Goal: Task Accomplishment & Management: Manage account settings

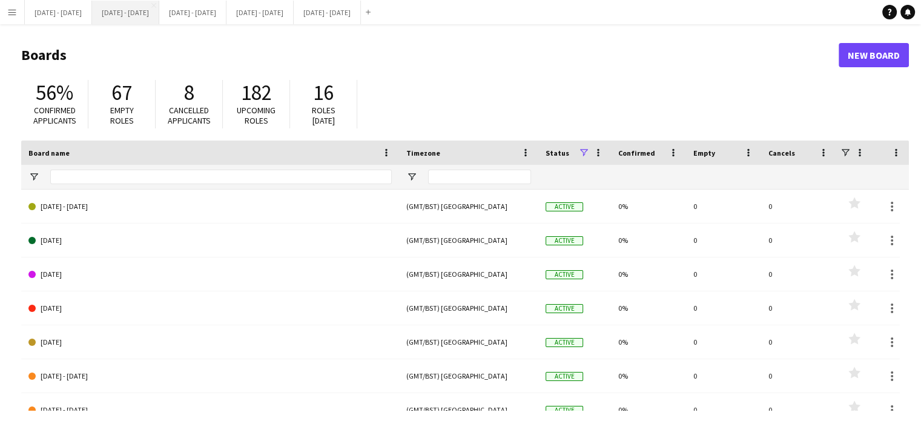
click at [119, 21] on button "[DATE] - [DATE] Close" at bounding box center [125, 13] width 67 height 24
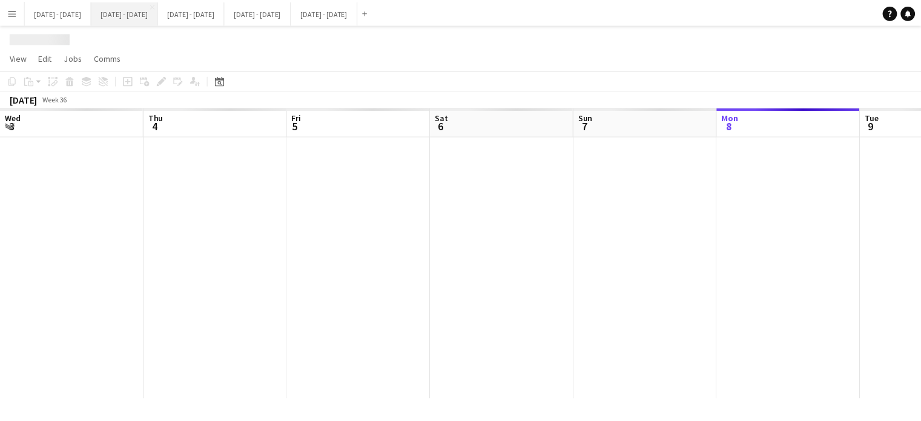
scroll to position [0, 576]
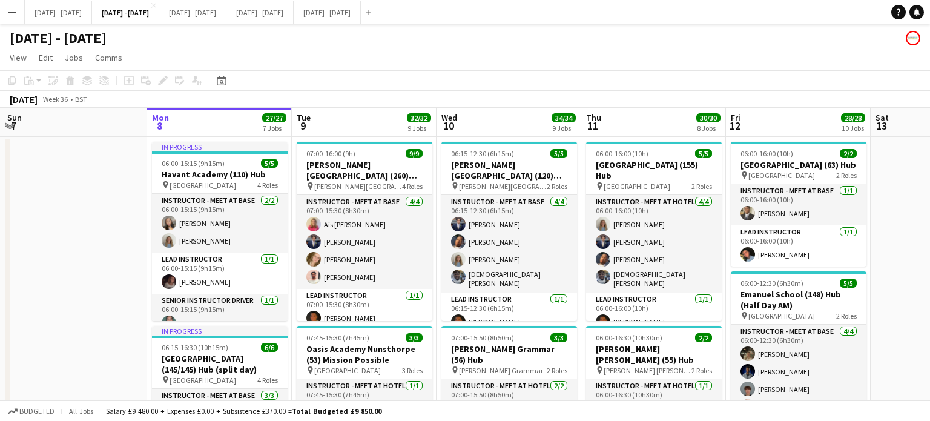
drag, startPoint x: 78, startPoint y: 260, endPoint x: 61, endPoint y: 265, distance: 17.5
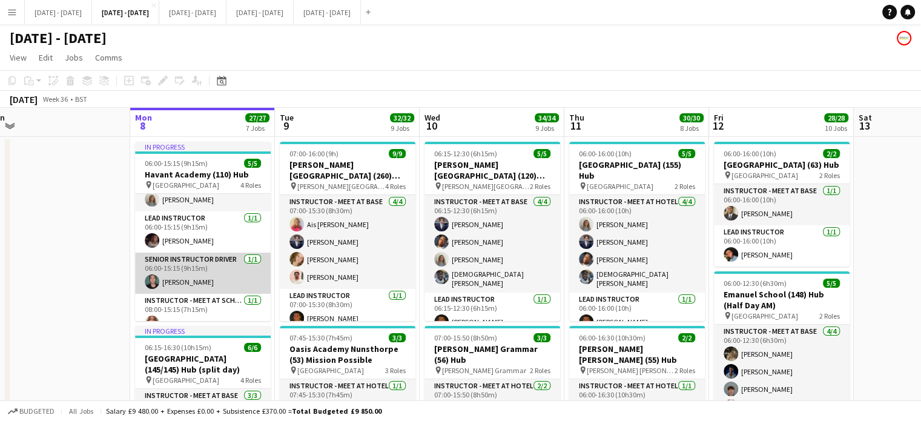
scroll to position [54, 0]
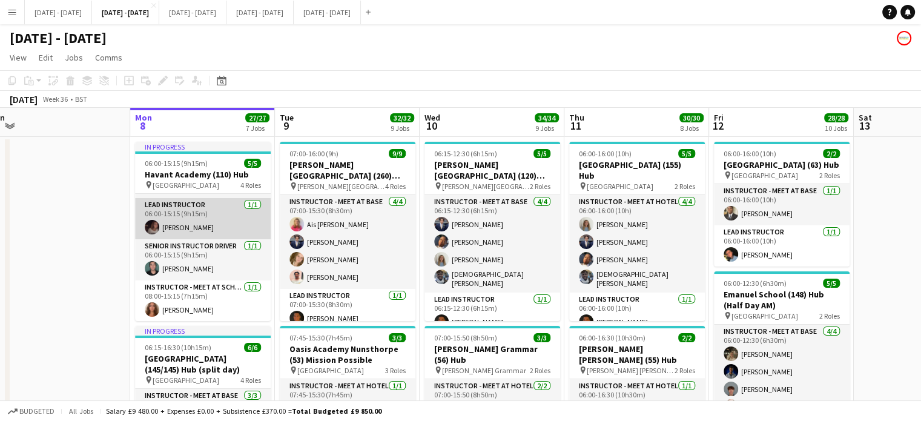
click at [217, 222] on app-card-role "Lead Instructor [DATE] 06:00-15:15 (9h15m) [PERSON_NAME]" at bounding box center [203, 218] width 136 height 41
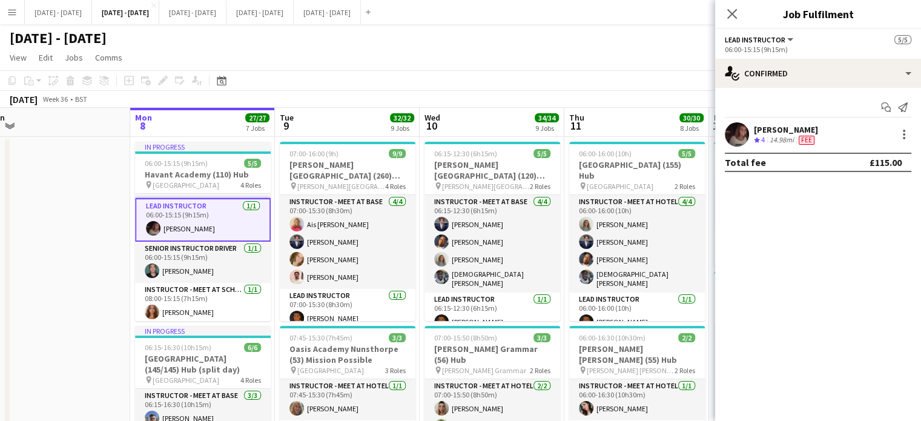
drag, startPoint x: 729, startPoint y: 13, endPoint x: 707, endPoint y: 19, distance: 22.6
click at [729, 14] on icon "Close pop-in" at bounding box center [732, 14] width 10 height 10
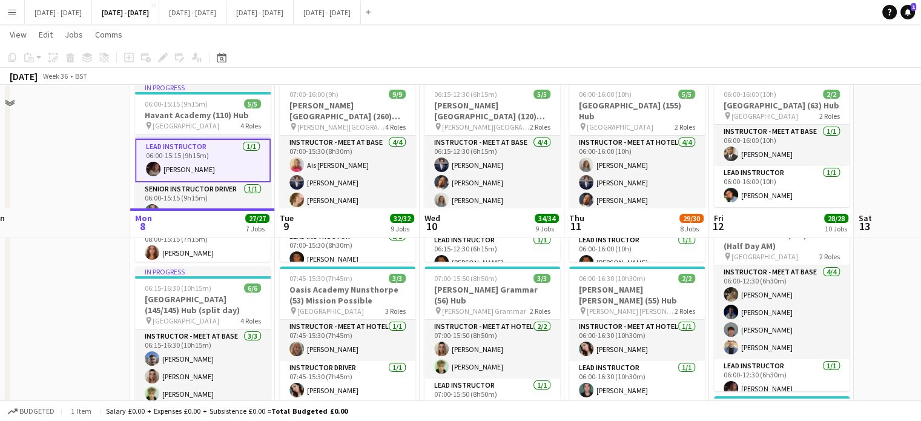
scroll to position [0, 0]
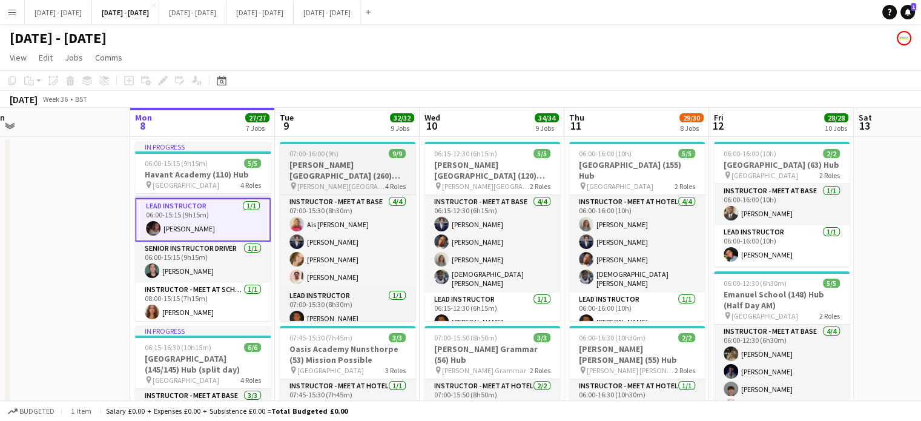
click at [355, 163] on h3 "[PERSON_NAME][GEOGRAPHIC_DATA] (260) Hub" at bounding box center [348, 170] width 136 height 22
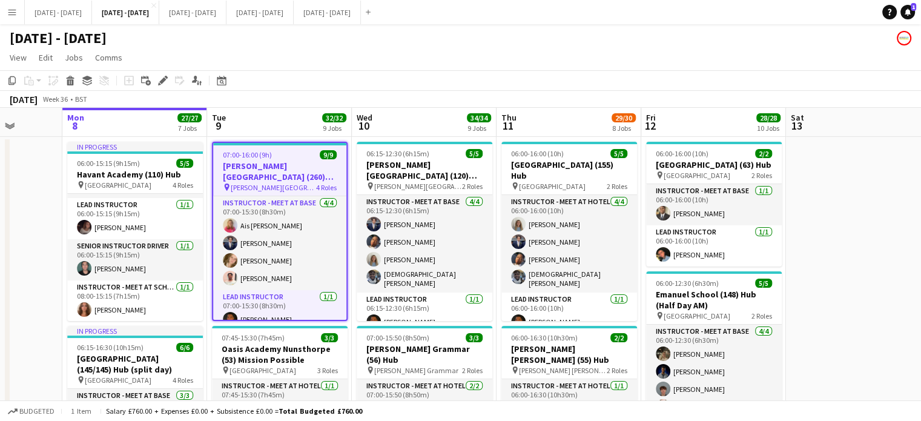
scroll to position [0, 663]
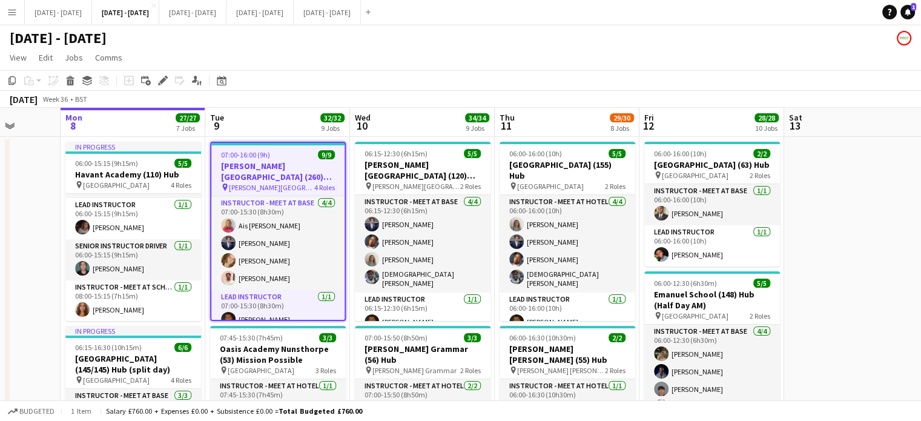
drag, startPoint x: 665, startPoint y: 118, endPoint x: 596, endPoint y: 119, distance: 69.0
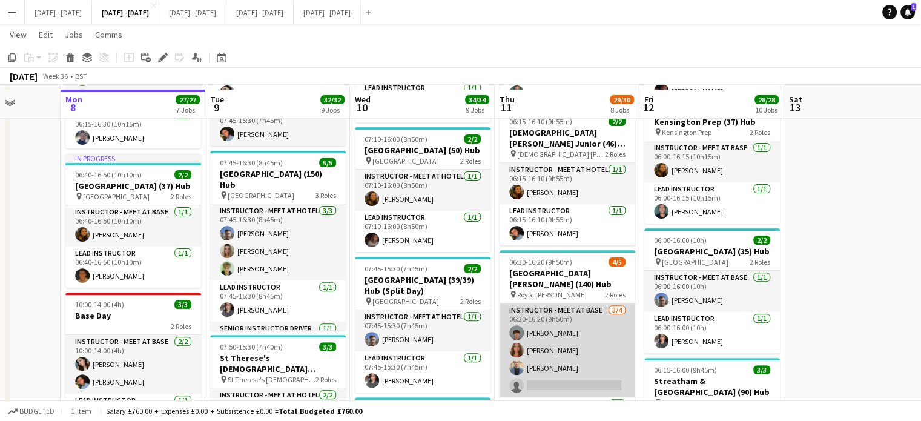
scroll to position [363, 0]
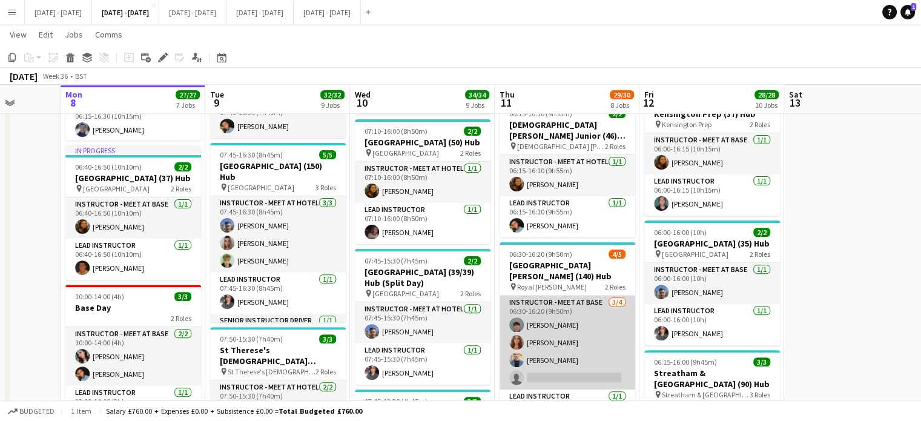
click at [552, 363] on app-card-role "Instructor - Meet at Base [DATE] 06:30-16:20 (9h50m) [PERSON_NAME] [PERSON_NAME…" at bounding box center [568, 342] width 136 height 94
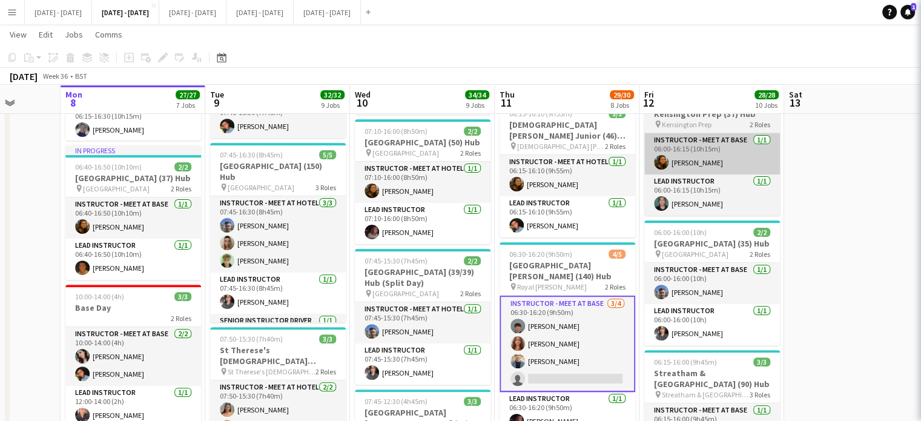
scroll to position [0, 662]
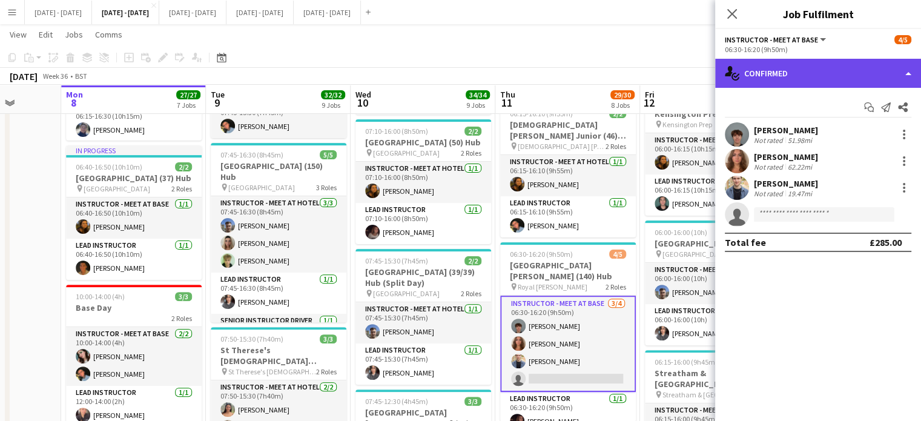
click at [796, 73] on div "single-neutral-actions-check-2 Confirmed" at bounding box center [818, 73] width 206 height 29
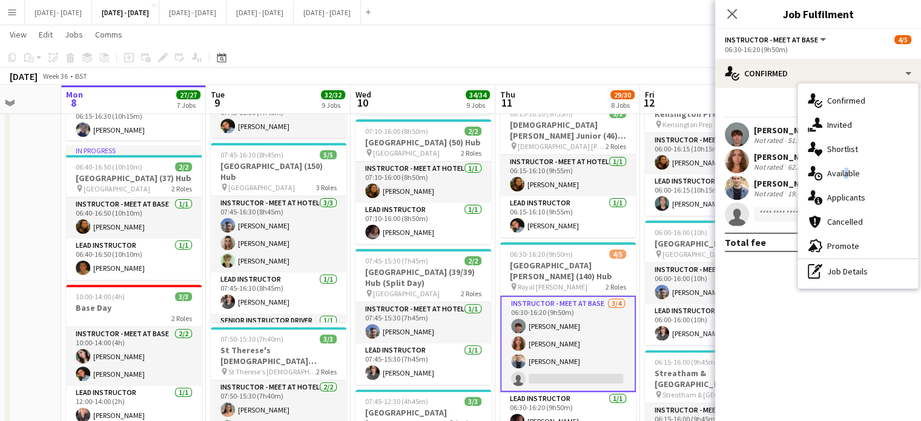
click at [843, 170] on span "Available" at bounding box center [843, 173] width 33 height 11
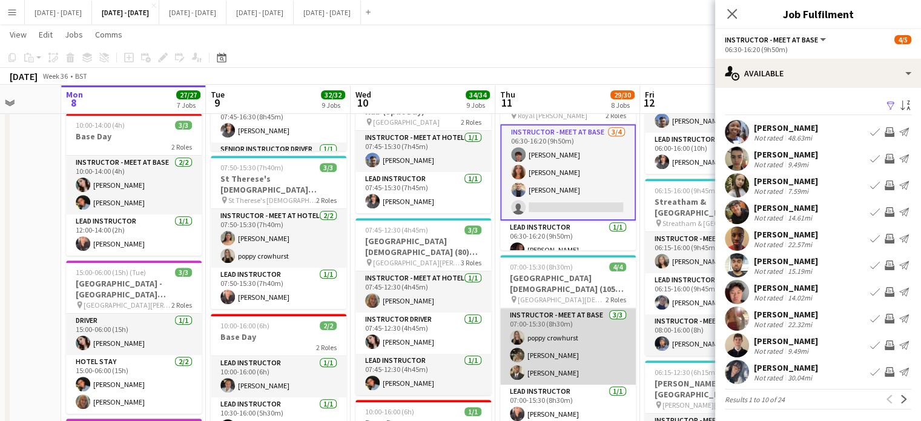
scroll to position [484, 0]
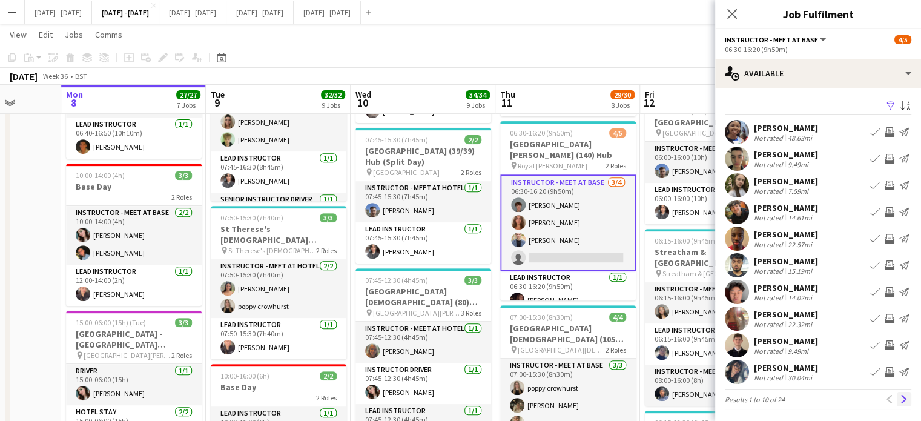
click at [900, 398] on app-icon "Next" at bounding box center [904, 399] width 8 height 8
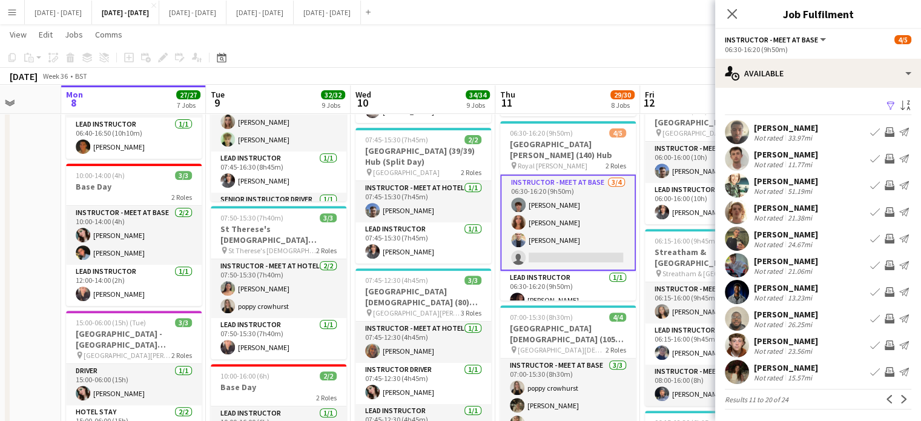
click at [900, 398] on app-icon "Next" at bounding box center [904, 399] width 8 height 8
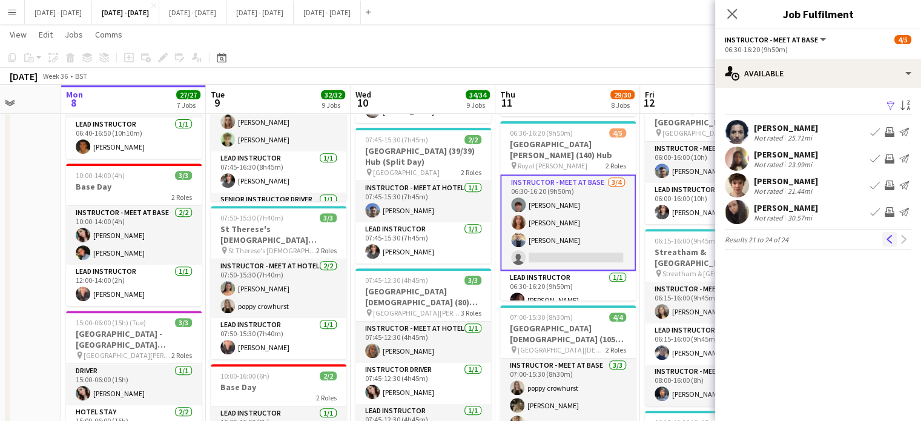
click at [891, 240] on app-icon "Previous" at bounding box center [889, 239] width 8 height 8
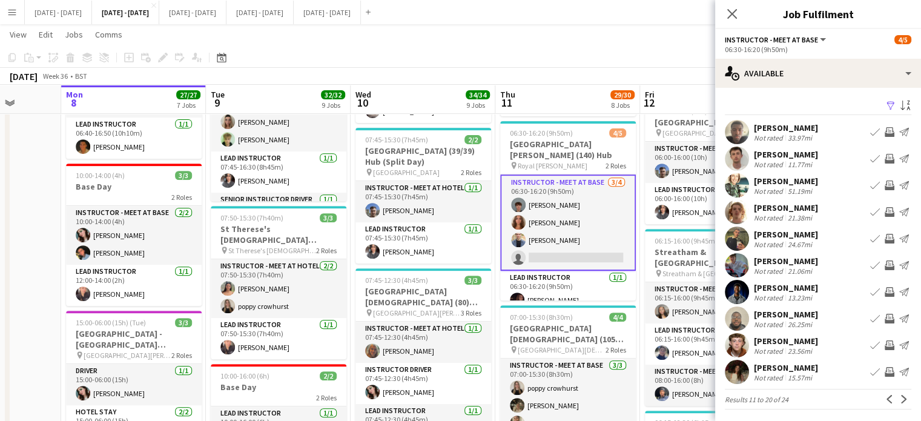
click at [779, 368] on div "[PERSON_NAME]" at bounding box center [786, 367] width 64 height 11
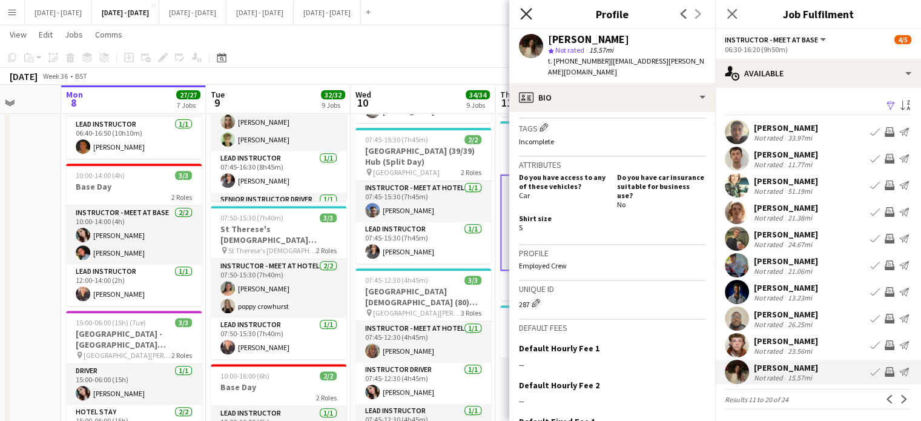
click at [527, 16] on icon "Close pop-in" at bounding box center [526, 14] width 12 height 12
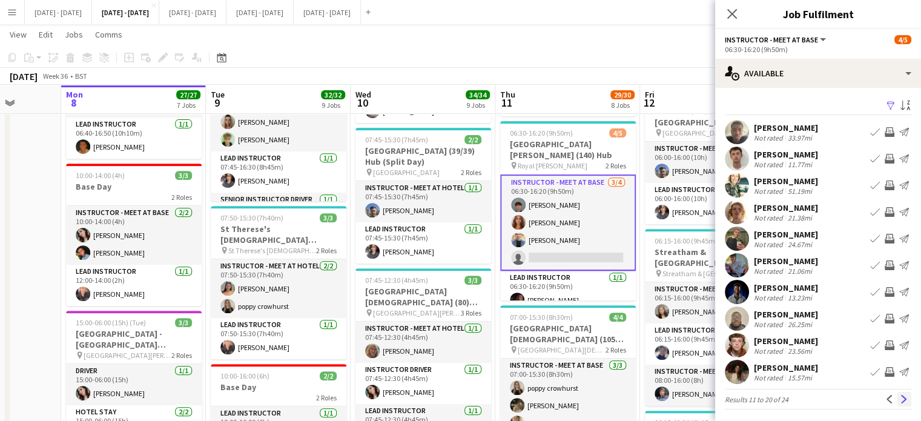
click at [900, 400] on app-icon "Next" at bounding box center [904, 399] width 8 height 8
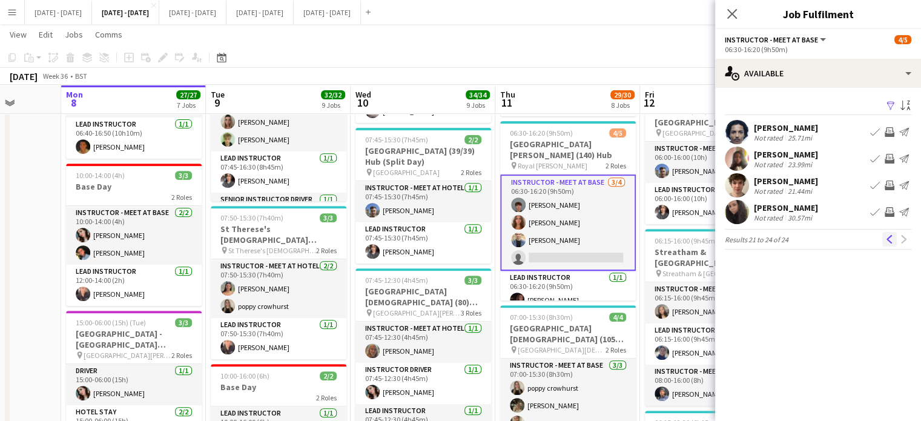
click at [889, 242] on app-icon "Previous" at bounding box center [889, 239] width 8 height 8
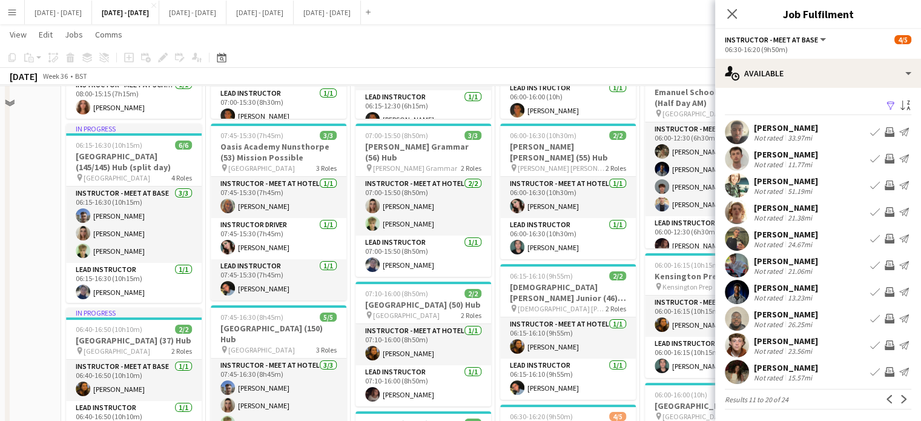
scroll to position [121, 0]
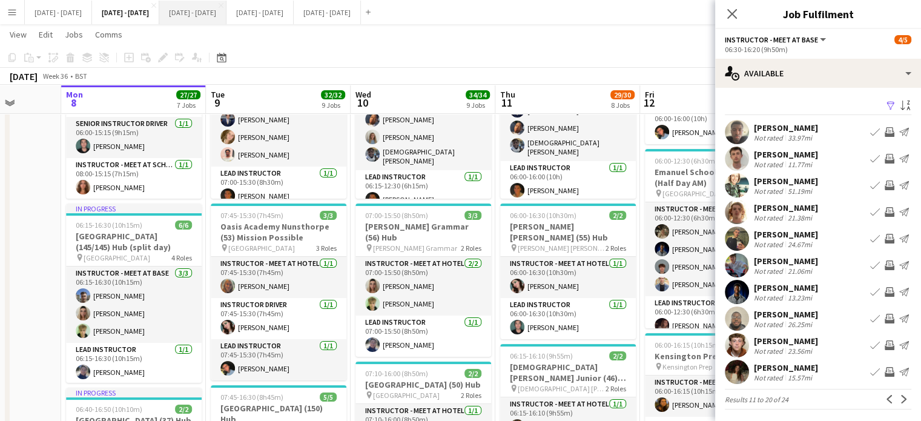
click at [216, 9] on button "[DATE] - [DATE] Close" at bounding box center [192, 13] width 67 height 24
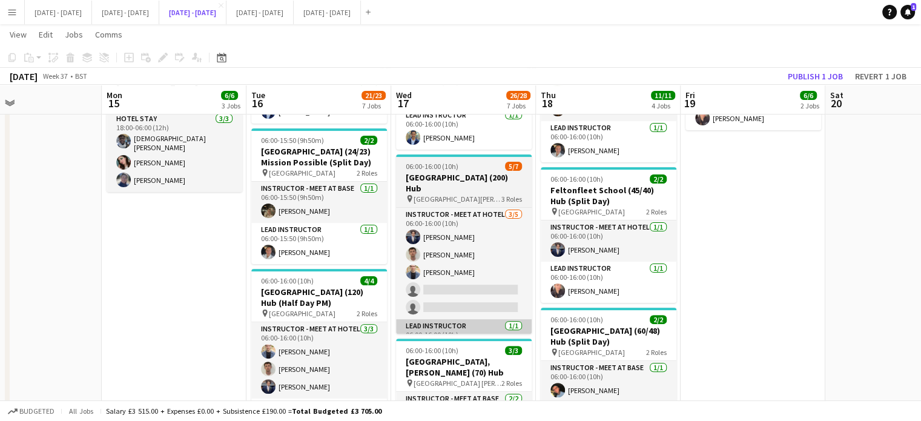
scroll to position [303, 0]
